Goal: Task Accomplishment & Management: Manage account settings

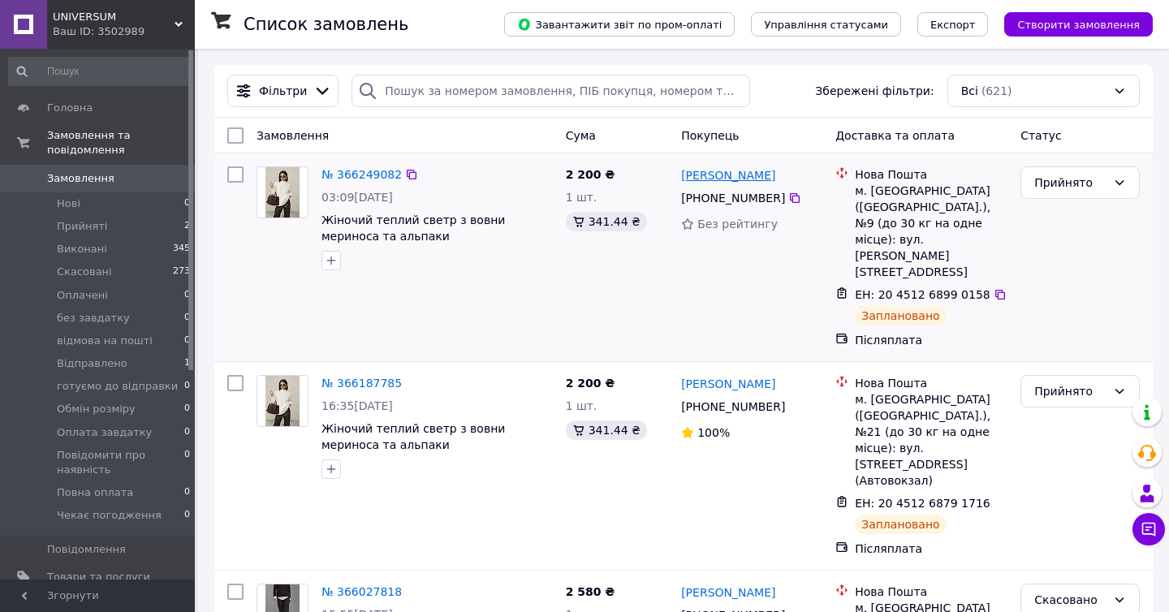
copy link "[PERSON_NAME]"
drag, startPoint x: 785, startPoint y: 178, endPoint x: 735, endPoint y: 182, distance: 49.7
click at [734, 182] on div "[PERSON_NAME]" at bounding box center [751, 175] width 144 height 20
click at [373, 170] on link "№ 366249082" at bounding box center [361, 174] width 80 height 13
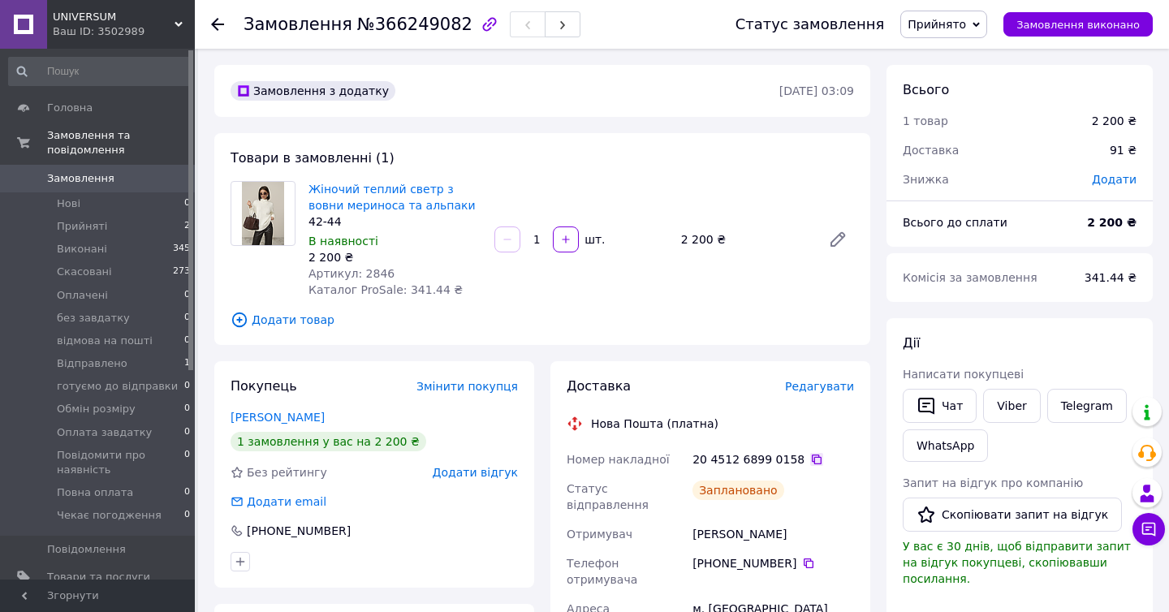
click at [812, 463] on icon at bounding box center [817, 459] width 10 height 10
click at [662, 318] on span "Додати товар" at bounding box center [541, 320] width 623 height 18
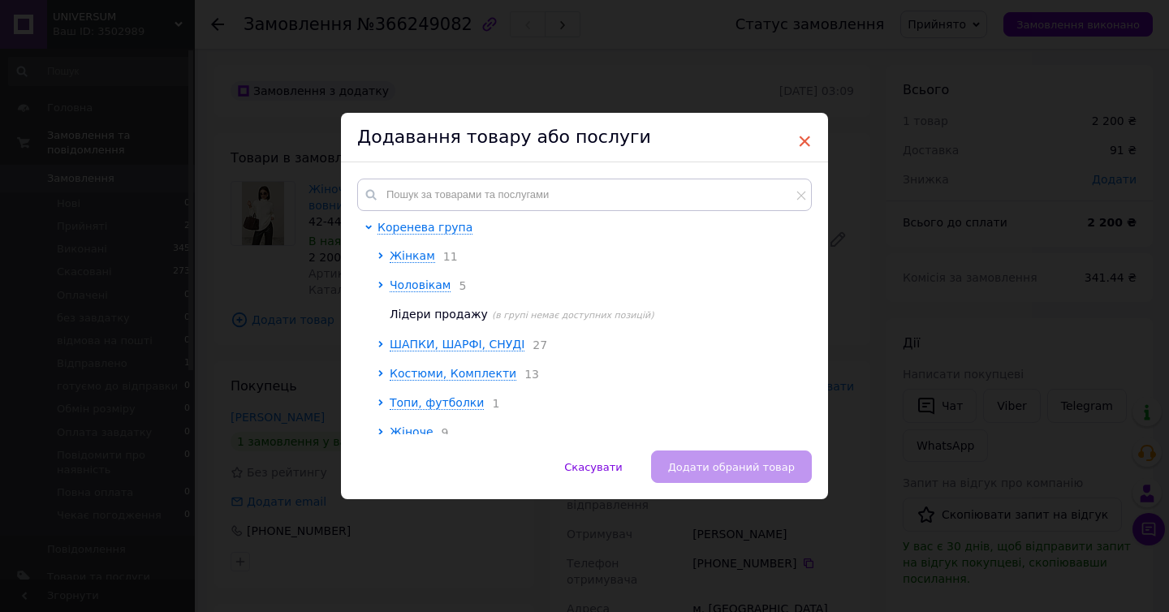
click at [803, 140] on span "×" at bounding box center [804, 141] width 15 height 28
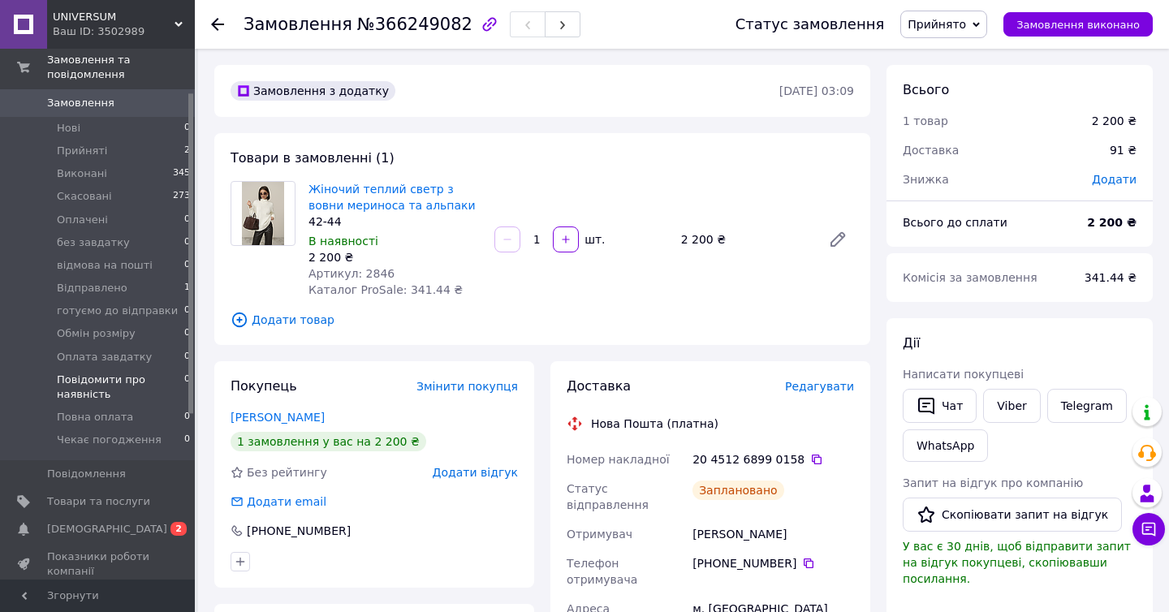
scroll to position [77, 0]
click at [89, 518] on link "[DEMOGRAPHIC_DATA] 0 2" at bounding box center [100, 528] width 200 height 28
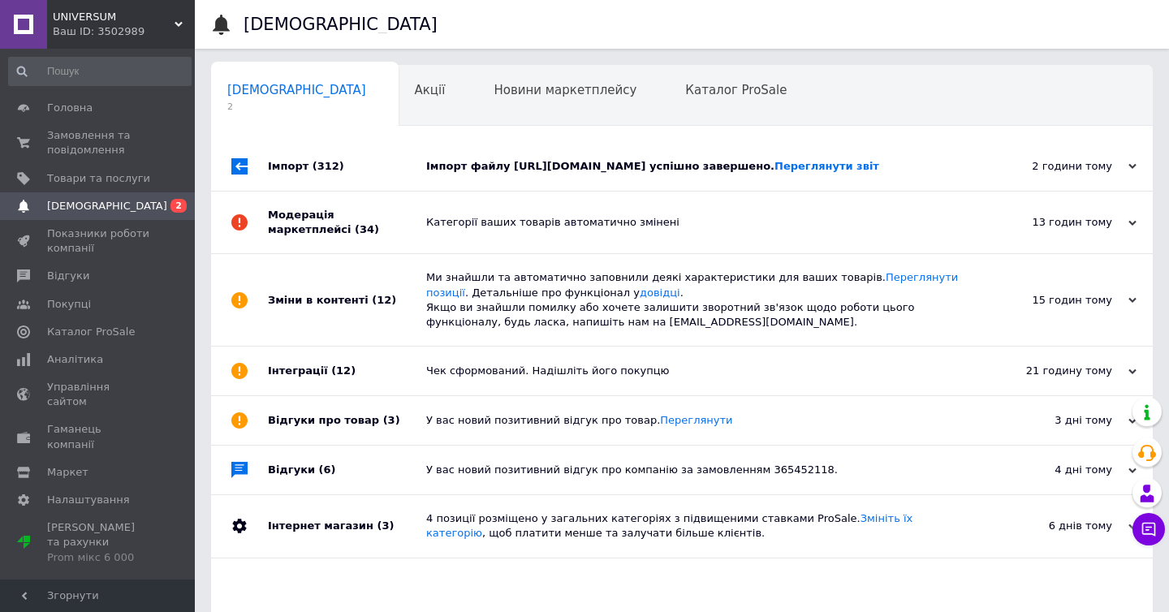
click at [562, 174] on div "Імпорт файлу [URL][DOMAIN_NAME] успішно завершено. Переглянути звіт" at bounding box center [700, 166] width 548 height 15
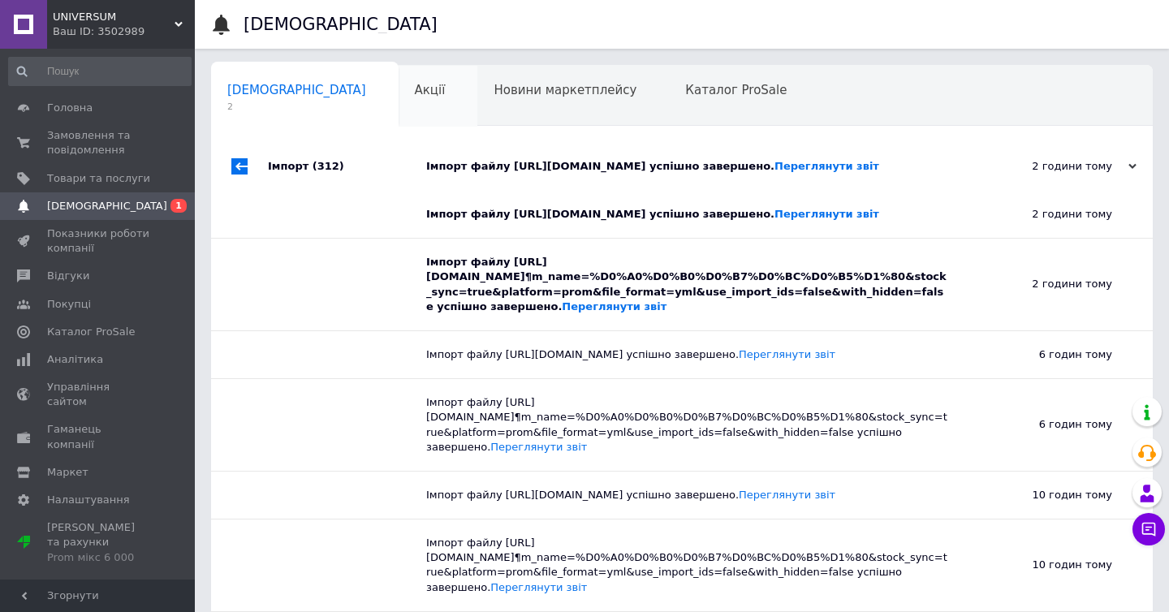
click at [398, 101] on div "Акції 0" at bounding box center [438, 97] width 80 height 62
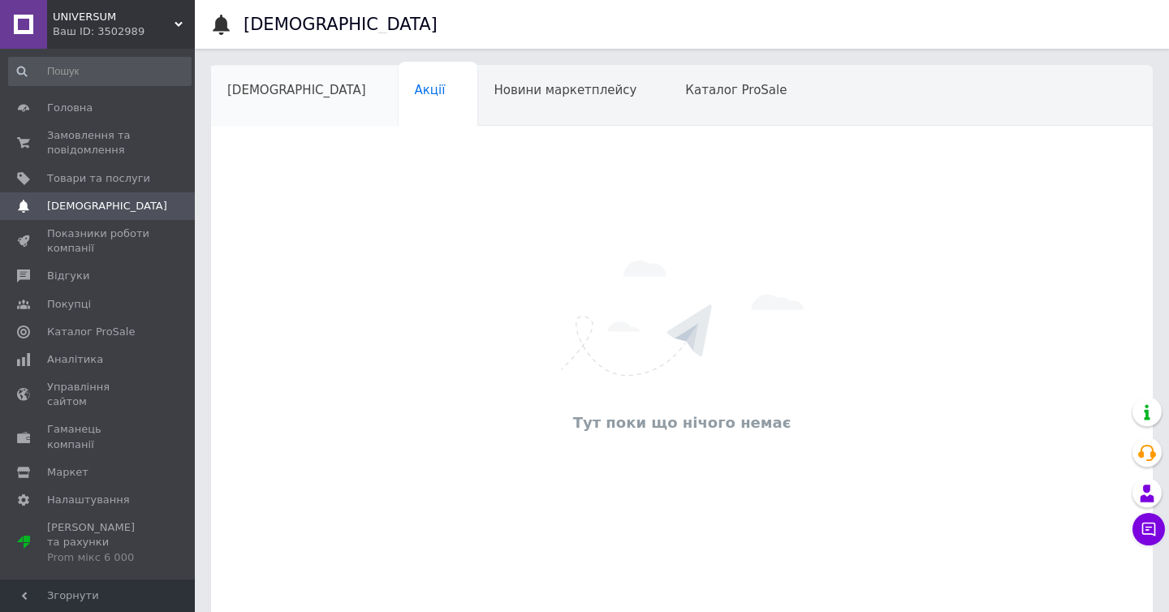
click at [278, 104] on div "[DEMOGRAPHIC_DATA]" at bounding box center [304, 97] width 187 height 62
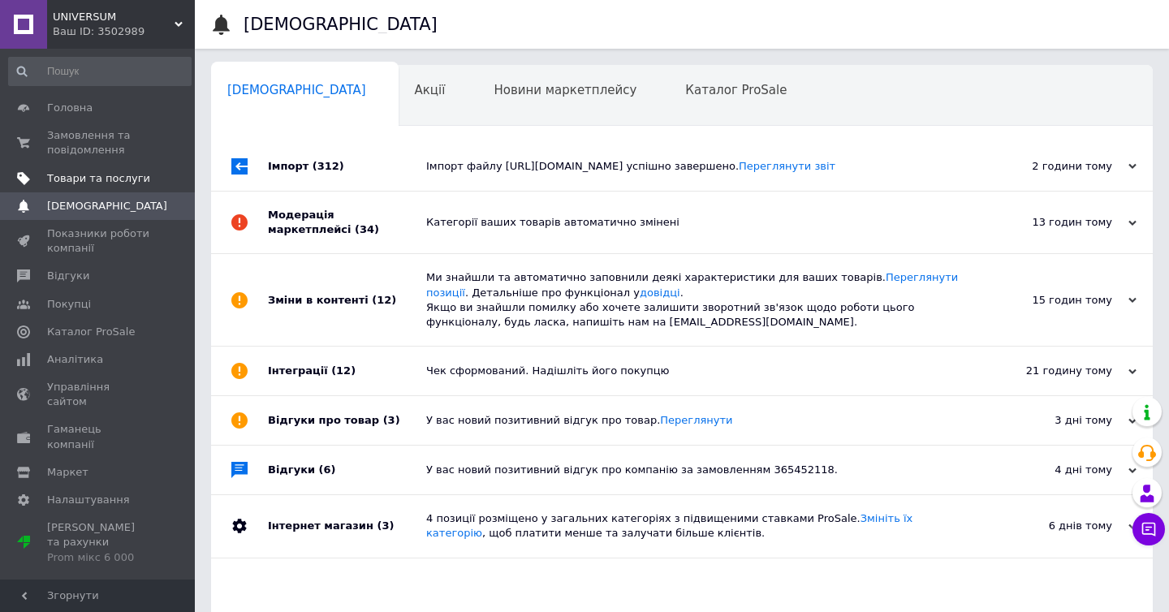
click at [113, 176] on span "Товари та послуги" at bounding box center [98, 178] width 103 height 15
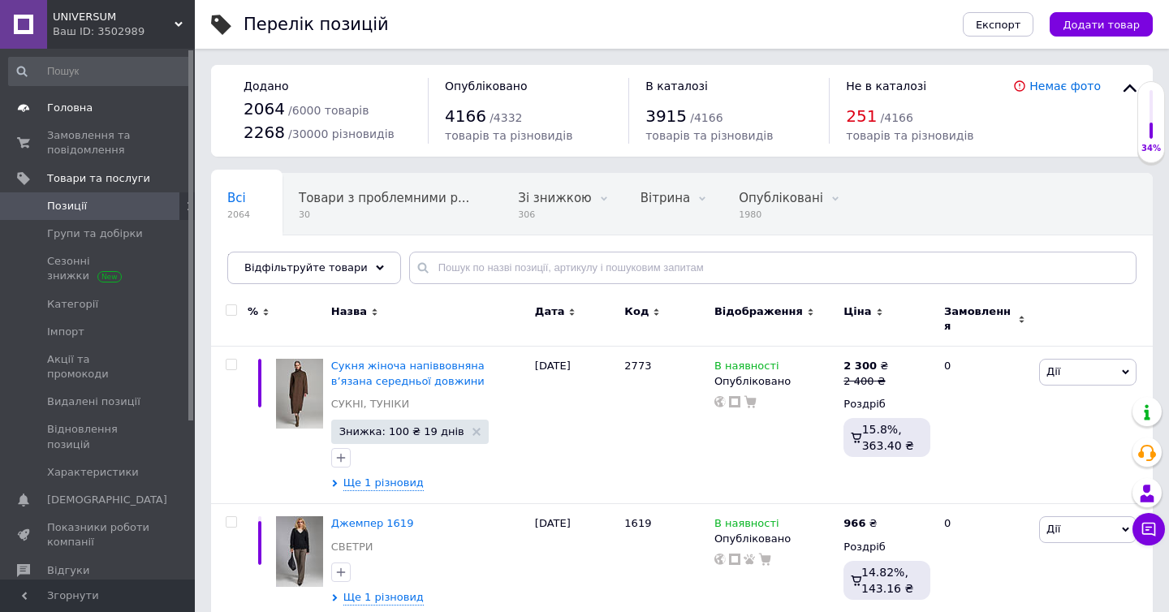
click at [69, 103] on span "Головна" at bounding box center [69, 108] width 45 height 15
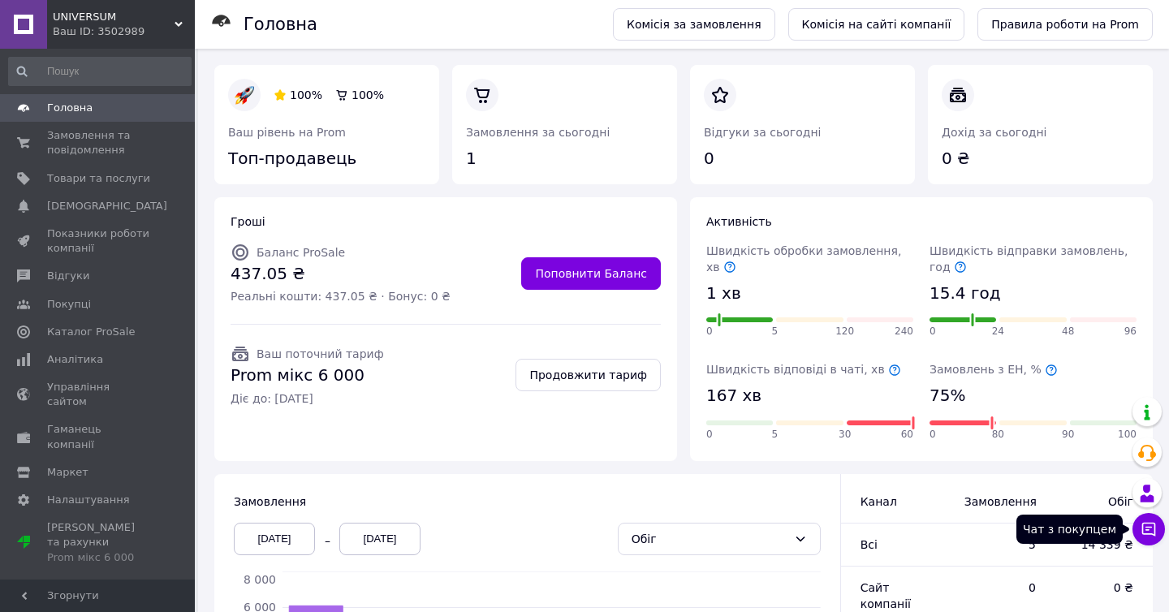
click at [1148, 523] on icon at bounding box center [1149, 530] width 14 height 14
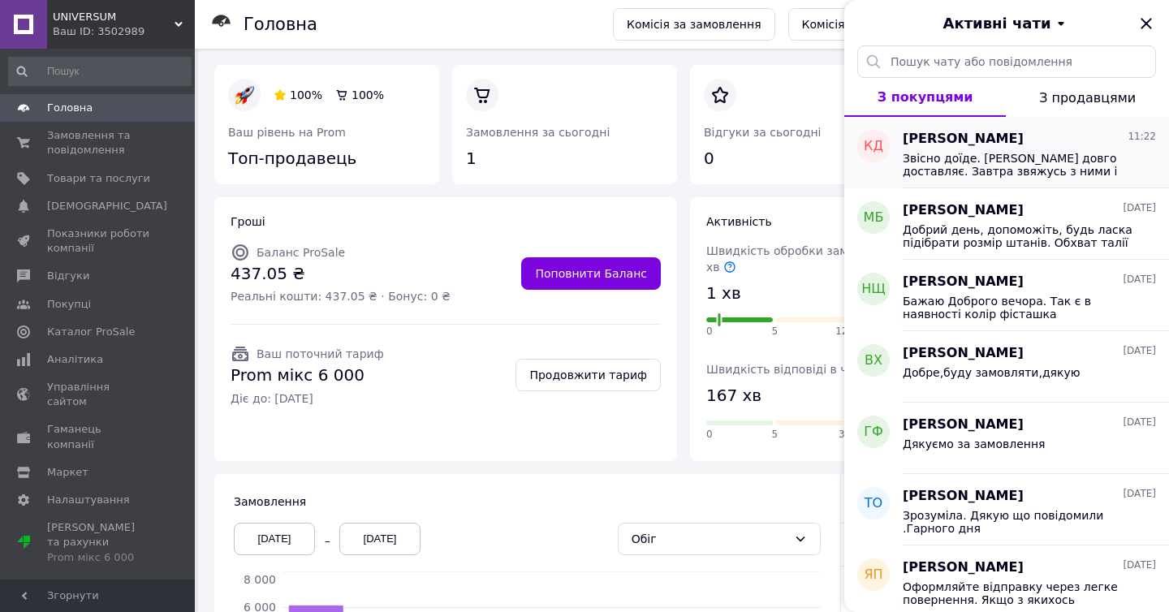
click at [1044, 157] on span "Звісно доїде. [PERSON_NAME] довго доставляє. Завтра звяжусь з ними і уточню дет…" at bounding box center [1017, 165] width 230 height 26
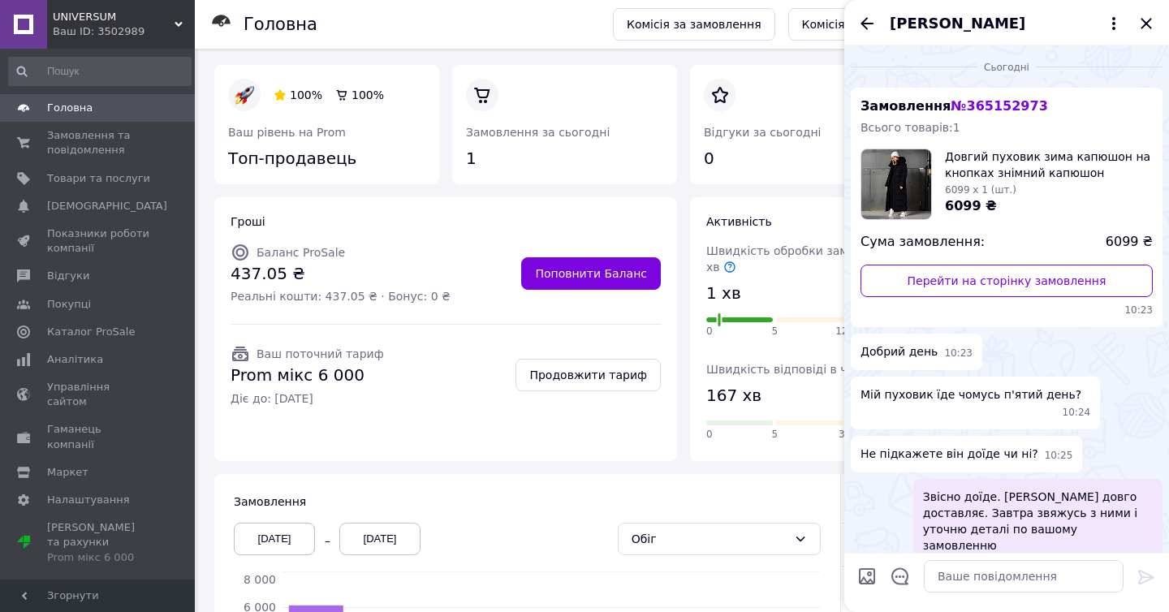
scroll to position [18, 0]
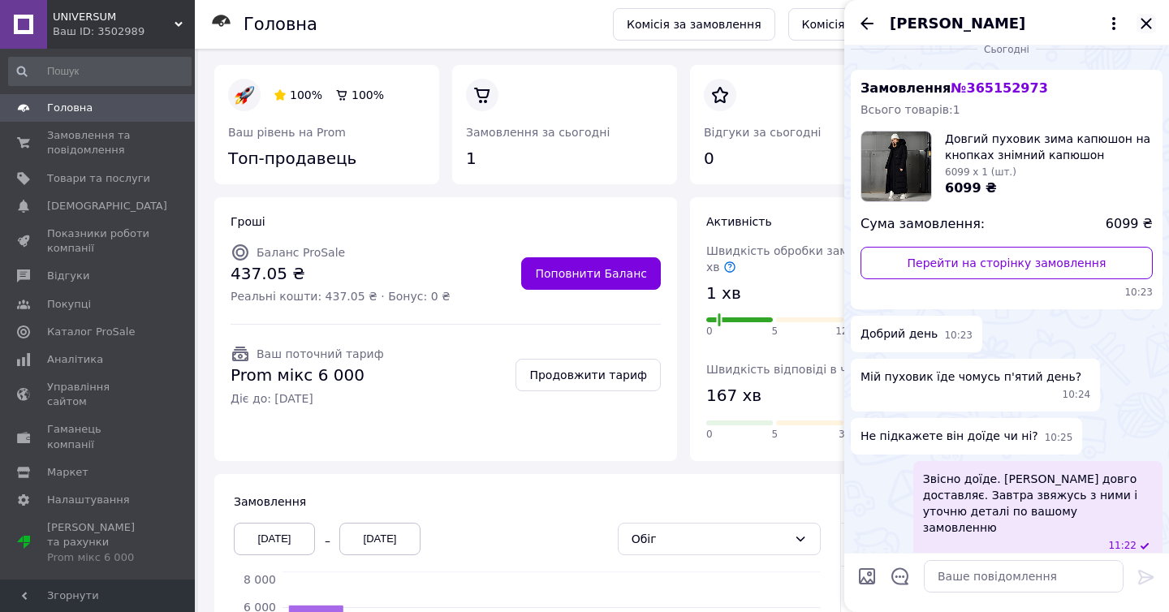
click at [1145, 31] on icon "Закрити" at bounding box center [1145, 23] width 19 height 19
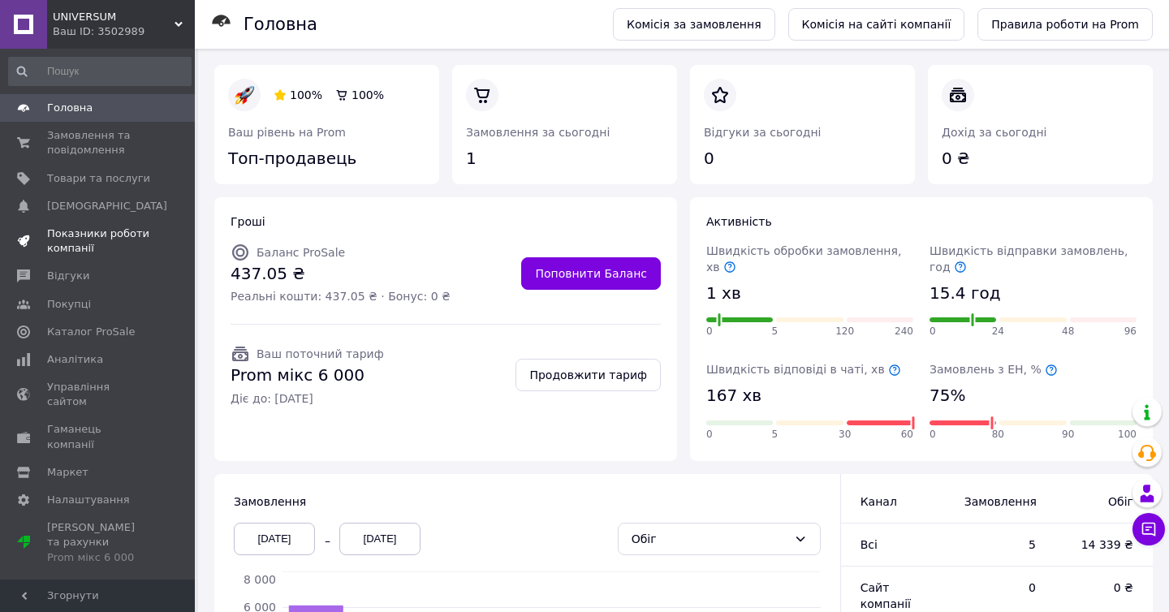
click at [100, 239] on span "Показники роботи компанії" at bounding box center [98, 240] width 103 height 29
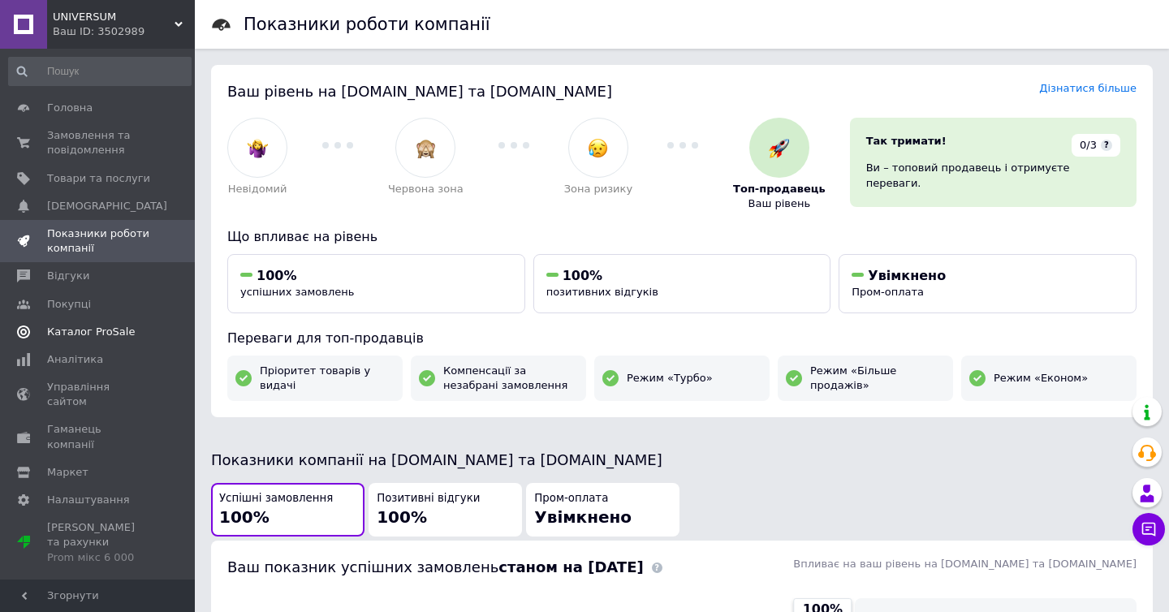
click at [80, 325] on span "Каталог ProSale" at bounding box center [91, 332] width 88 height 15
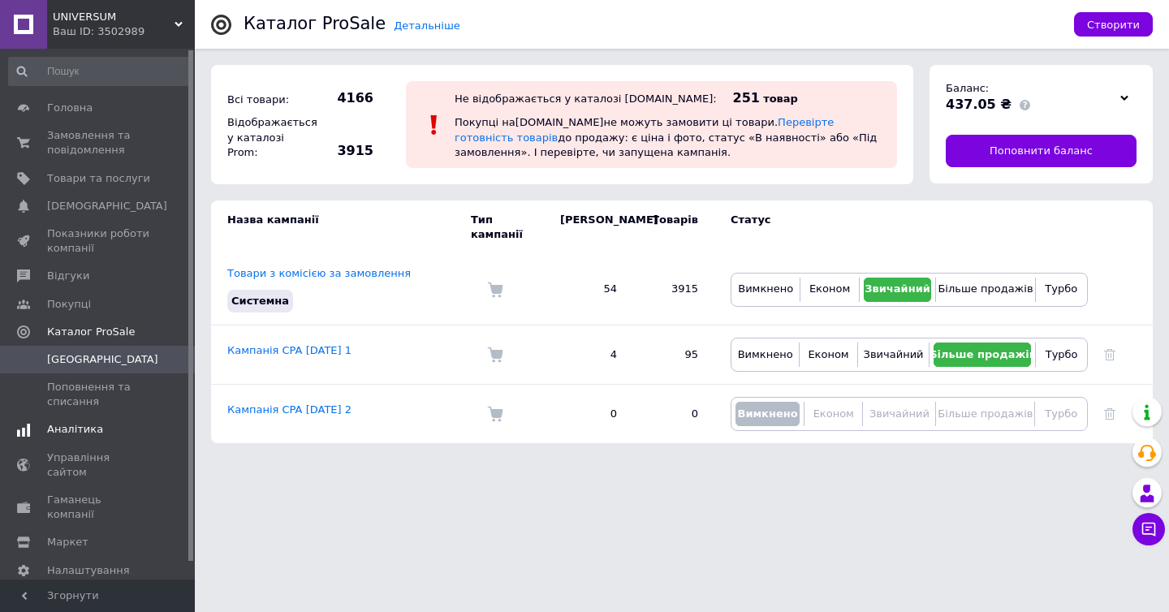
click at [87, 428] on span "Аналітика" at bounding box center [75, 429] width 56 height 15
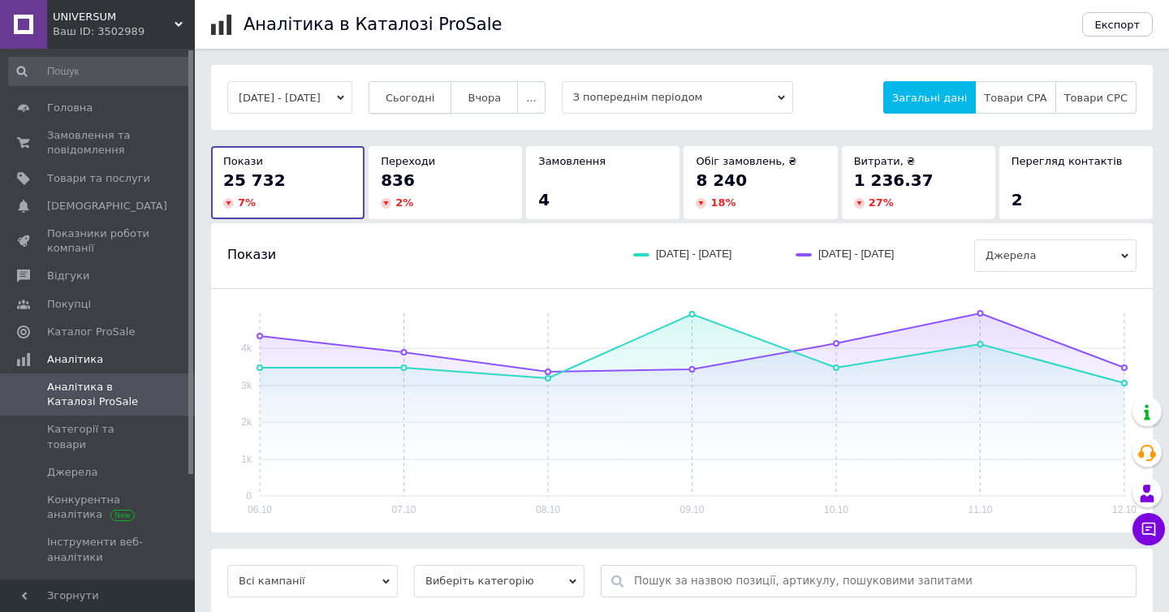
click at [435, 97] on span "Сьогодні" at bounding box center [410, 98] width 50 height 12
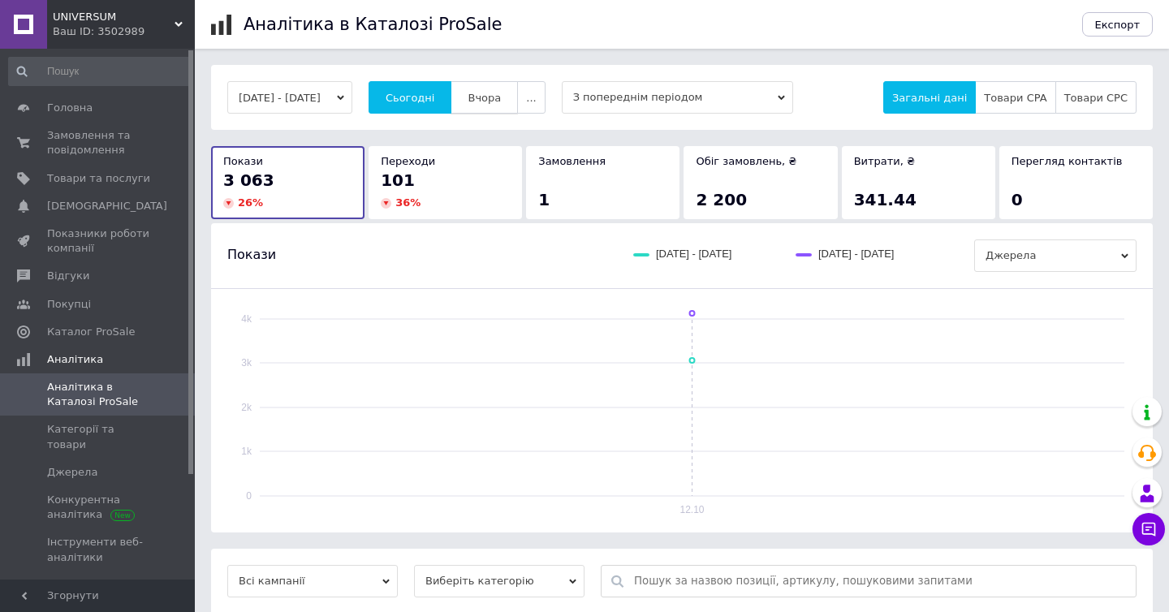
click at [501, 99] on span "Вчора" at bounding box center [483, 98] width 33 height 12
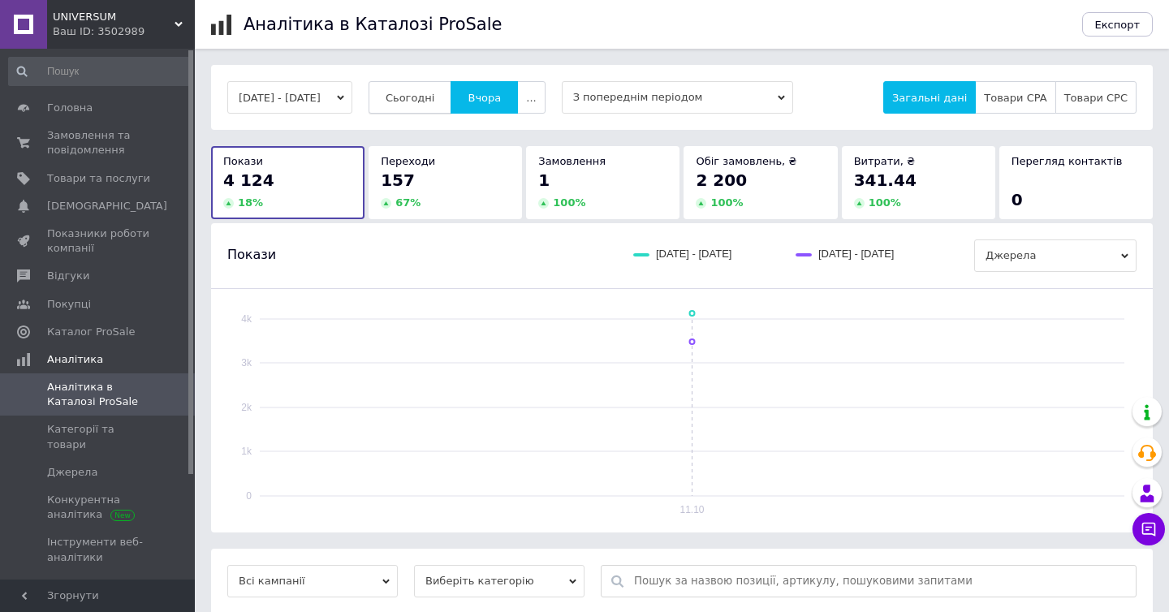
click at [435, 99] on span "Сьогодні" at bounding box center [410, 98] width 50 height 12
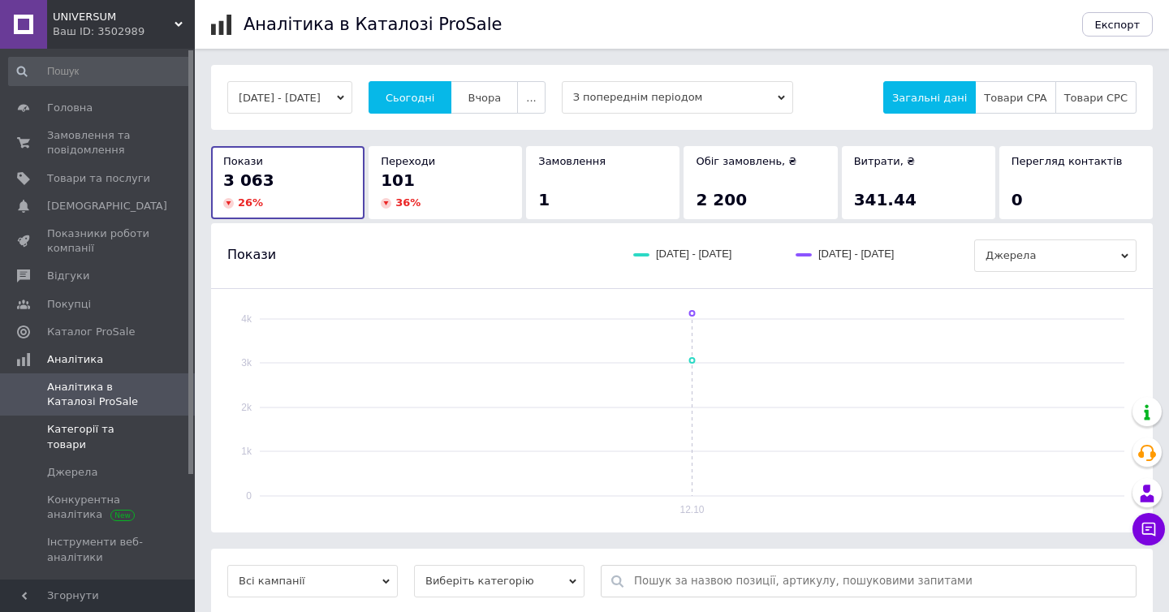
click at [128, 431] on span "Категорії та товари" at bounding box center [98, 436] width 103 height 29
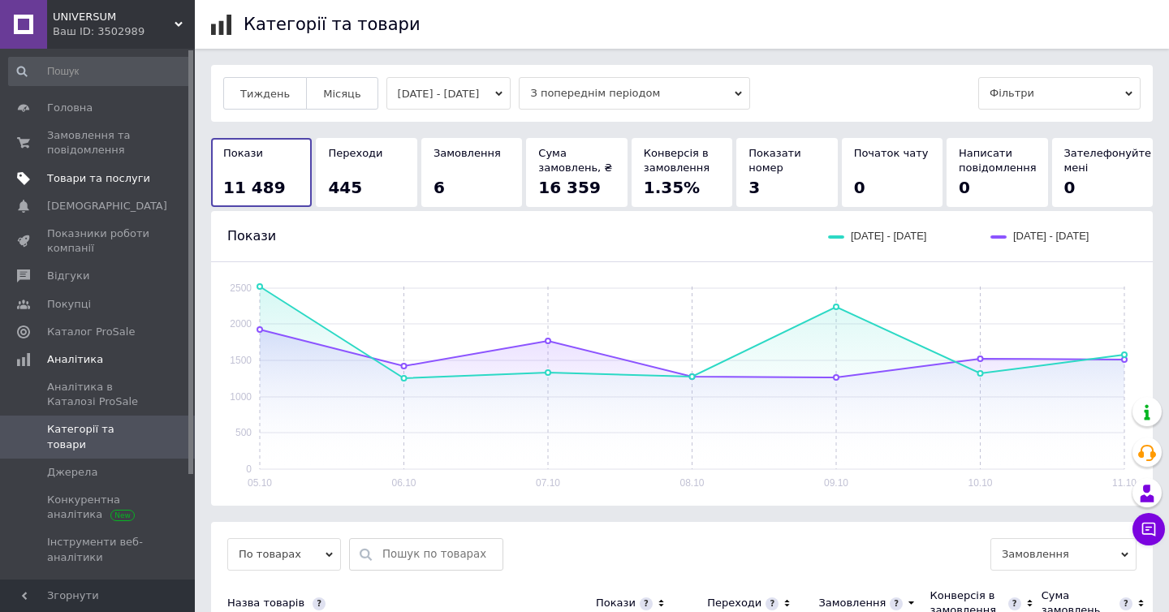
click at [93, 174] on span "Товари та послуги" at bounding box center [98, 178] width 103 height 15
